Goal: Find specific page/section

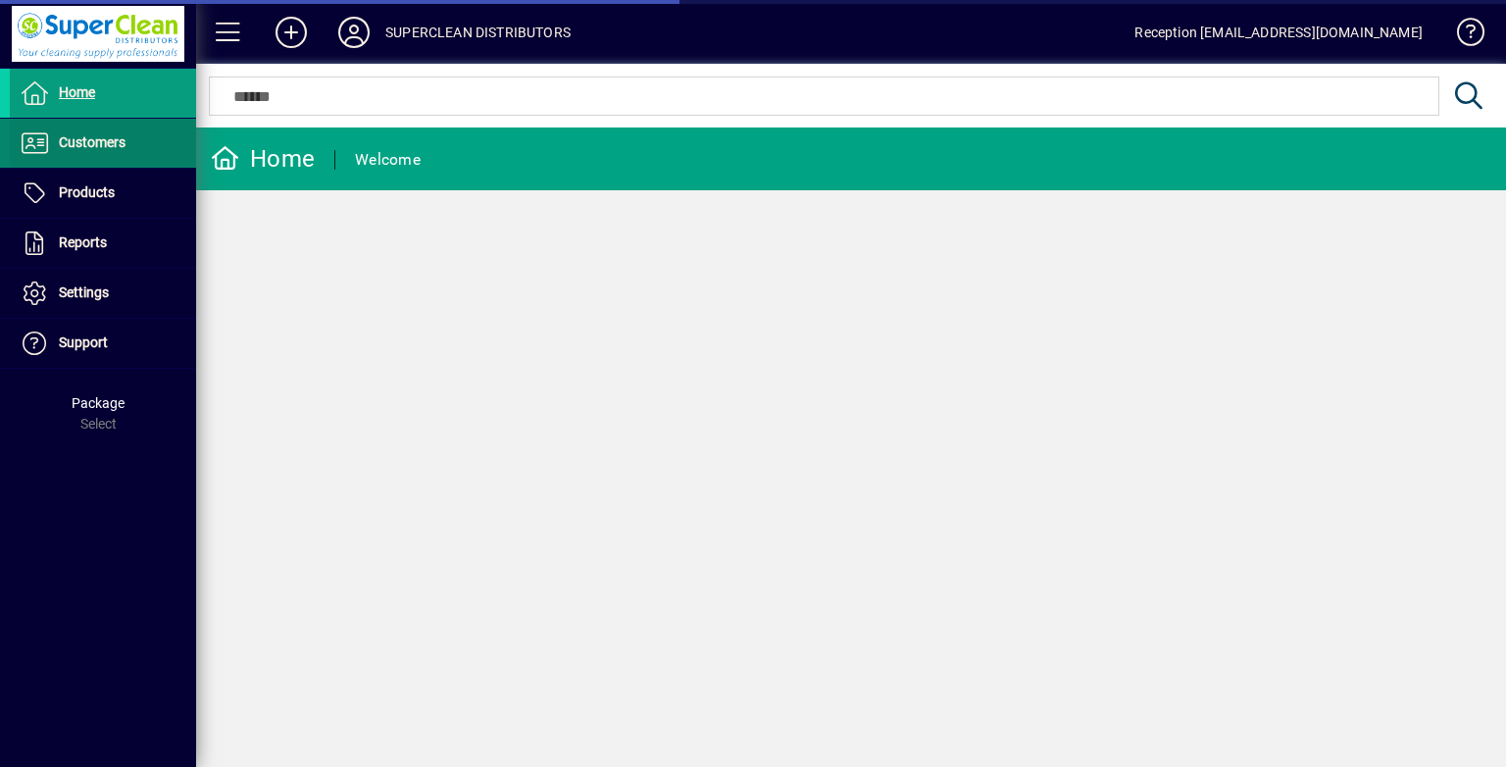
click at [163, 129] on span at bounding box center [103, 143] width 186 height 47
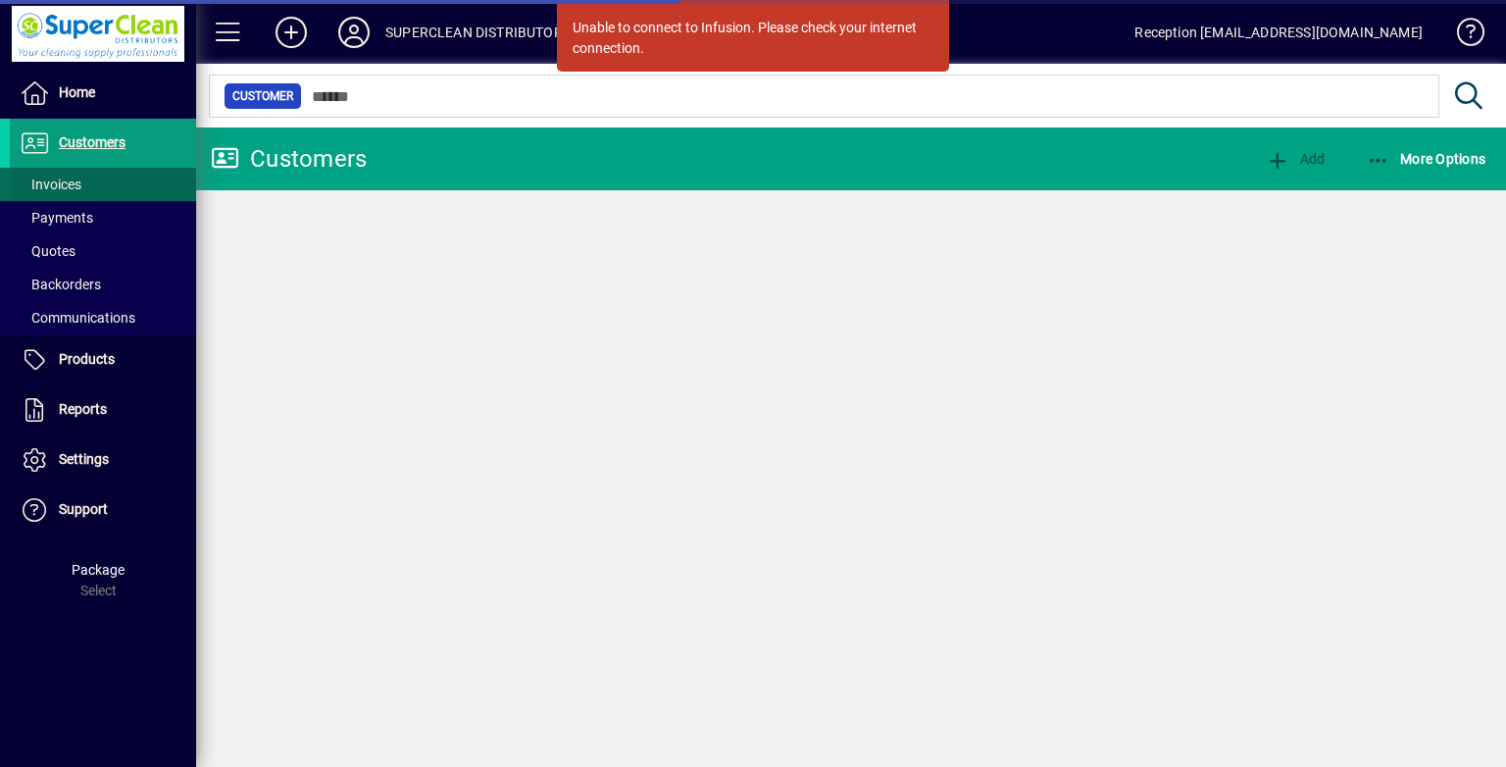
click at [82, 182] on span at bounding box center [103, 184] width 186 height 47
